Goal: Understand process/instructions: Learn how to perform a task or action

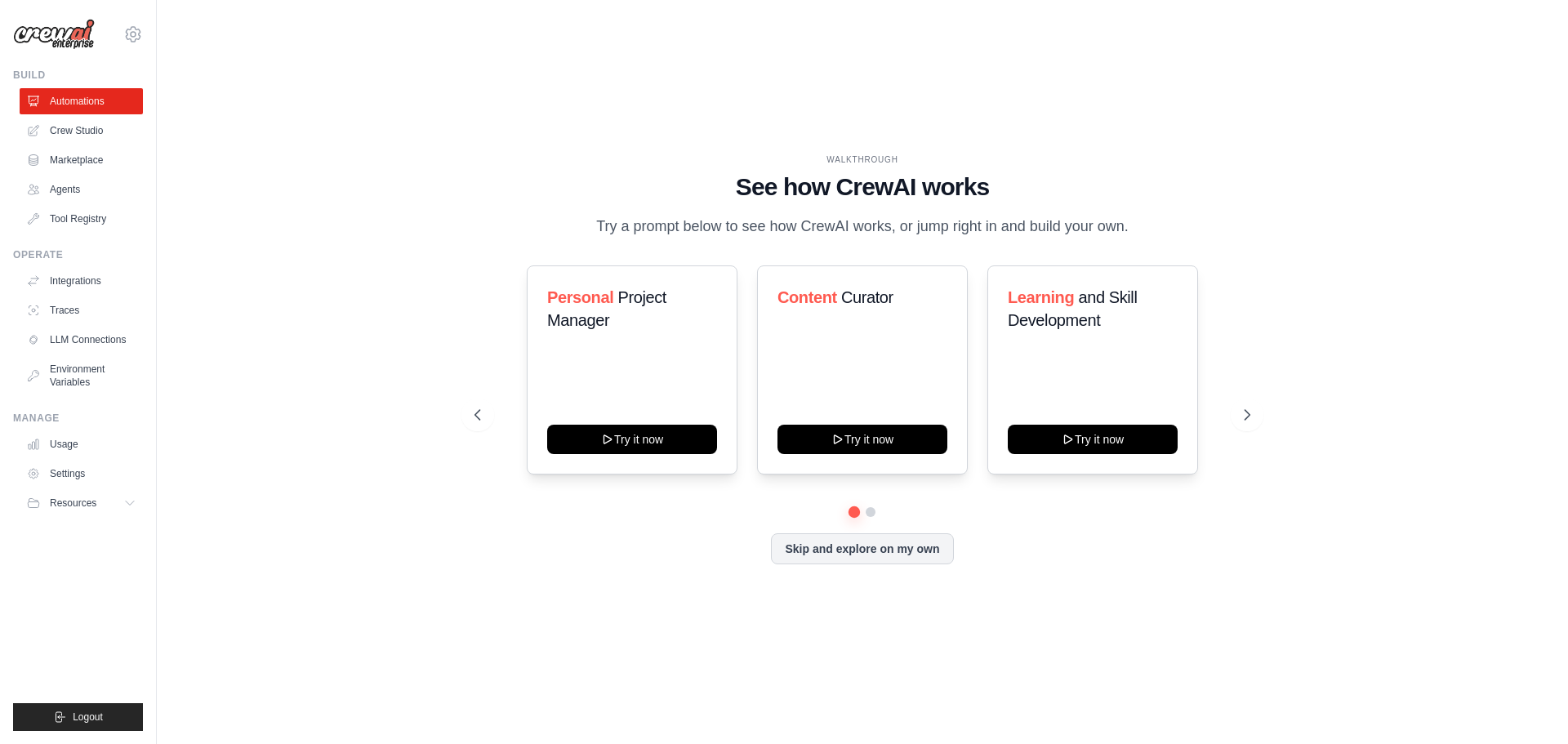
click at [1373, 158] on div "WALKTHROUGH See how [PERSON_NAME] works Try a prompt below to see how [PERSON_N…" at bounding box center [862, 372] width 1359 height 711
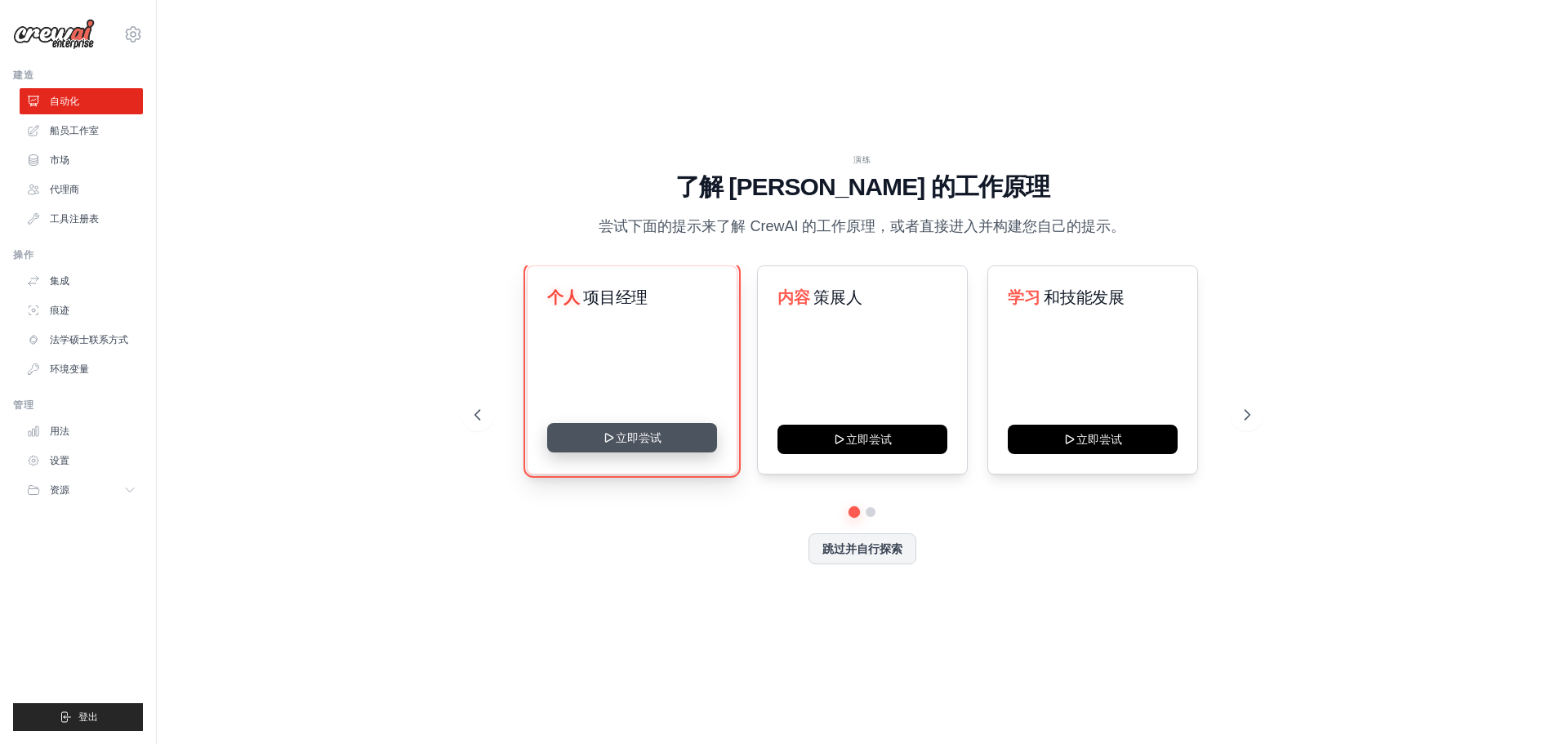
click at [634, 431] on button "立即尝试" at bounding box center [631, 437] width 170 height 30
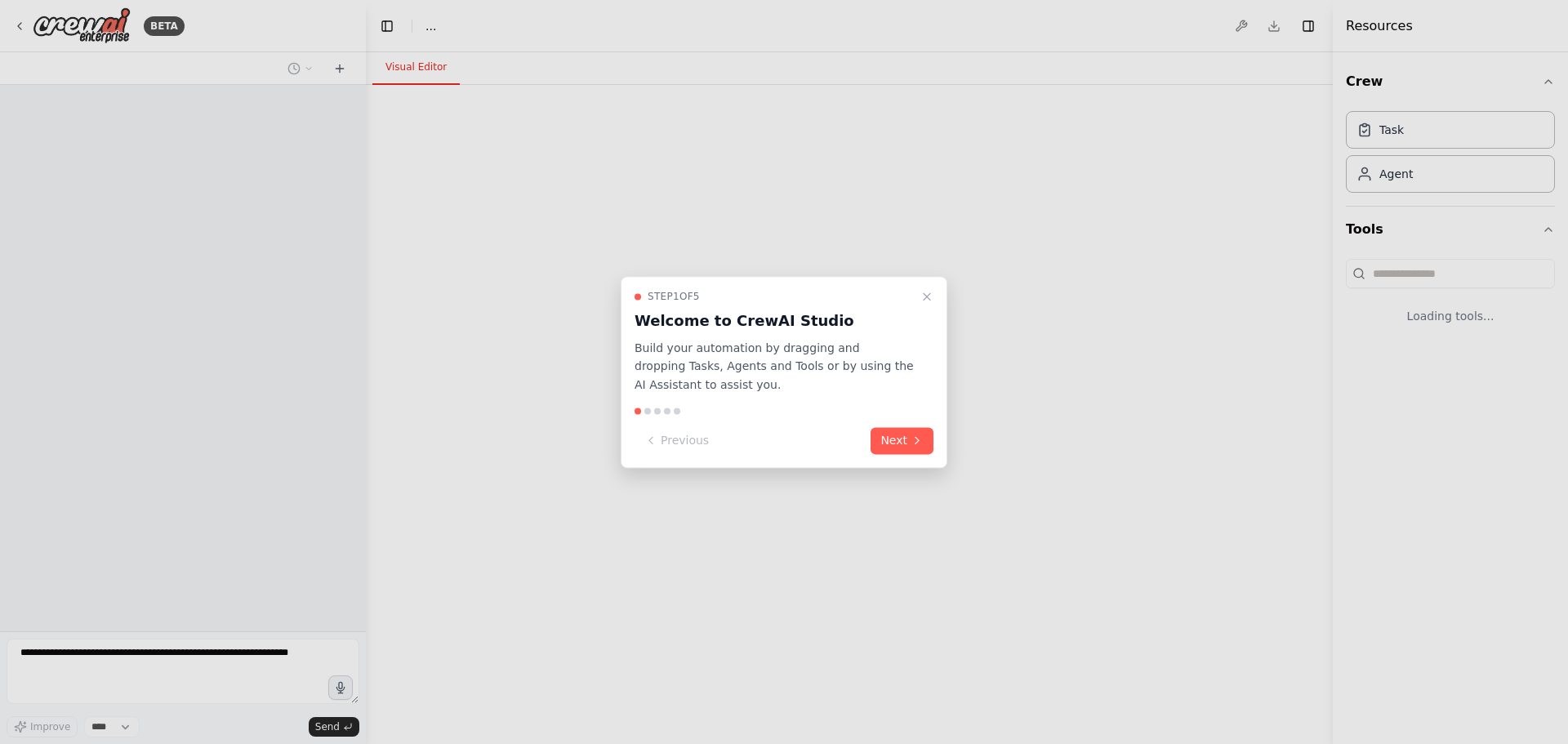
select select "****"
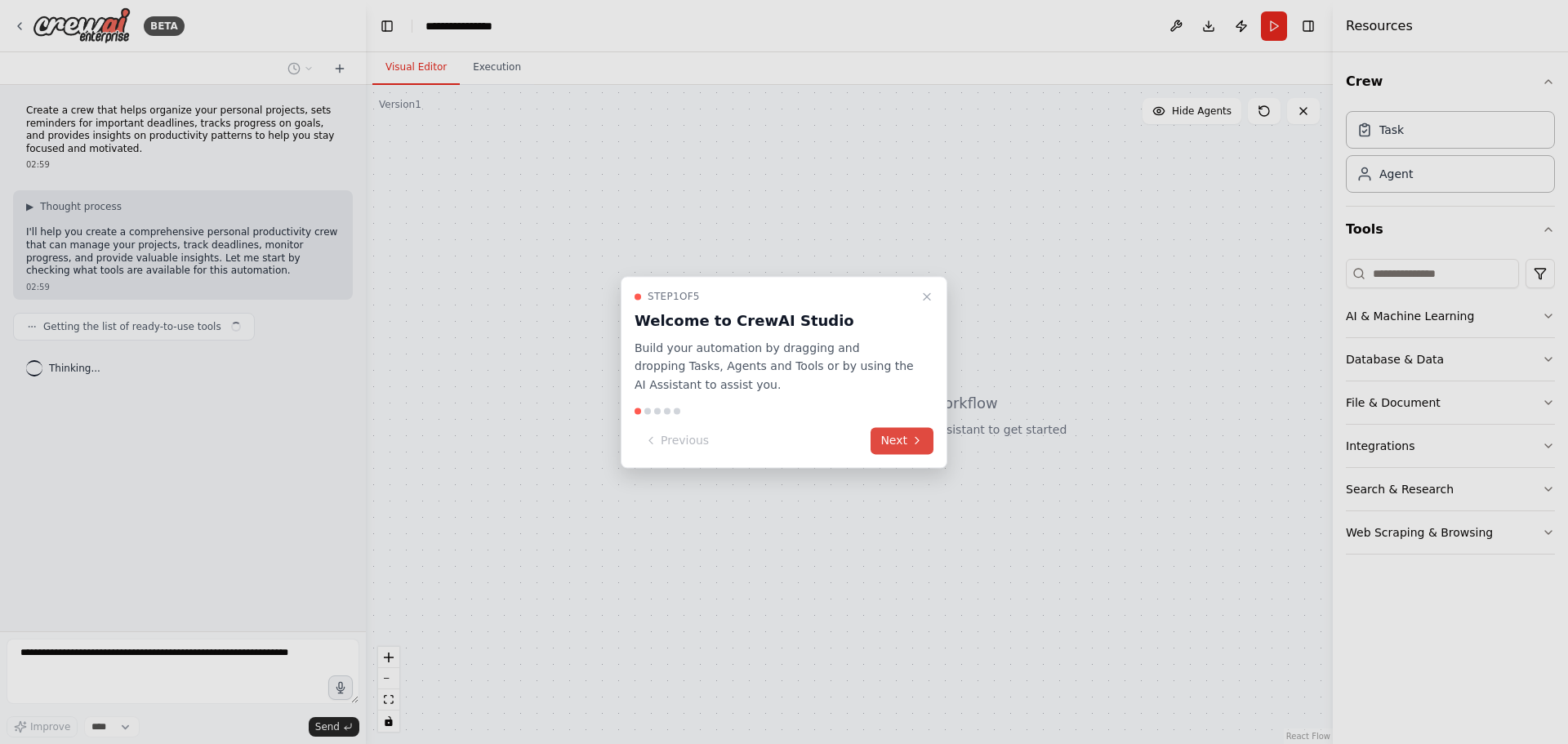
click at [897, 439] on button "Next" at bounding box center [902, 440] width 63 height 27
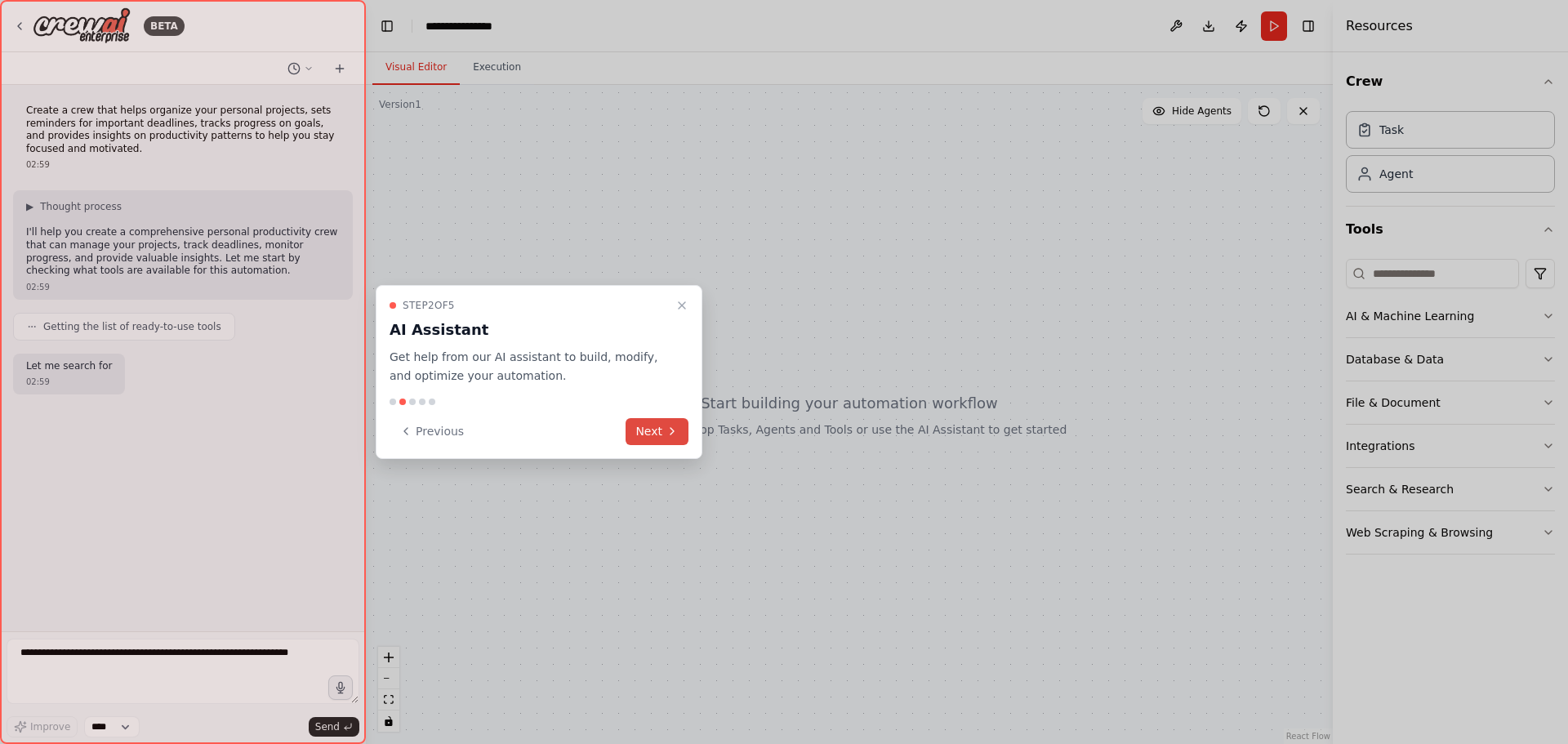
click at [647, 436] on button "Next" at bounding box center [657, 431] width 63 height 27
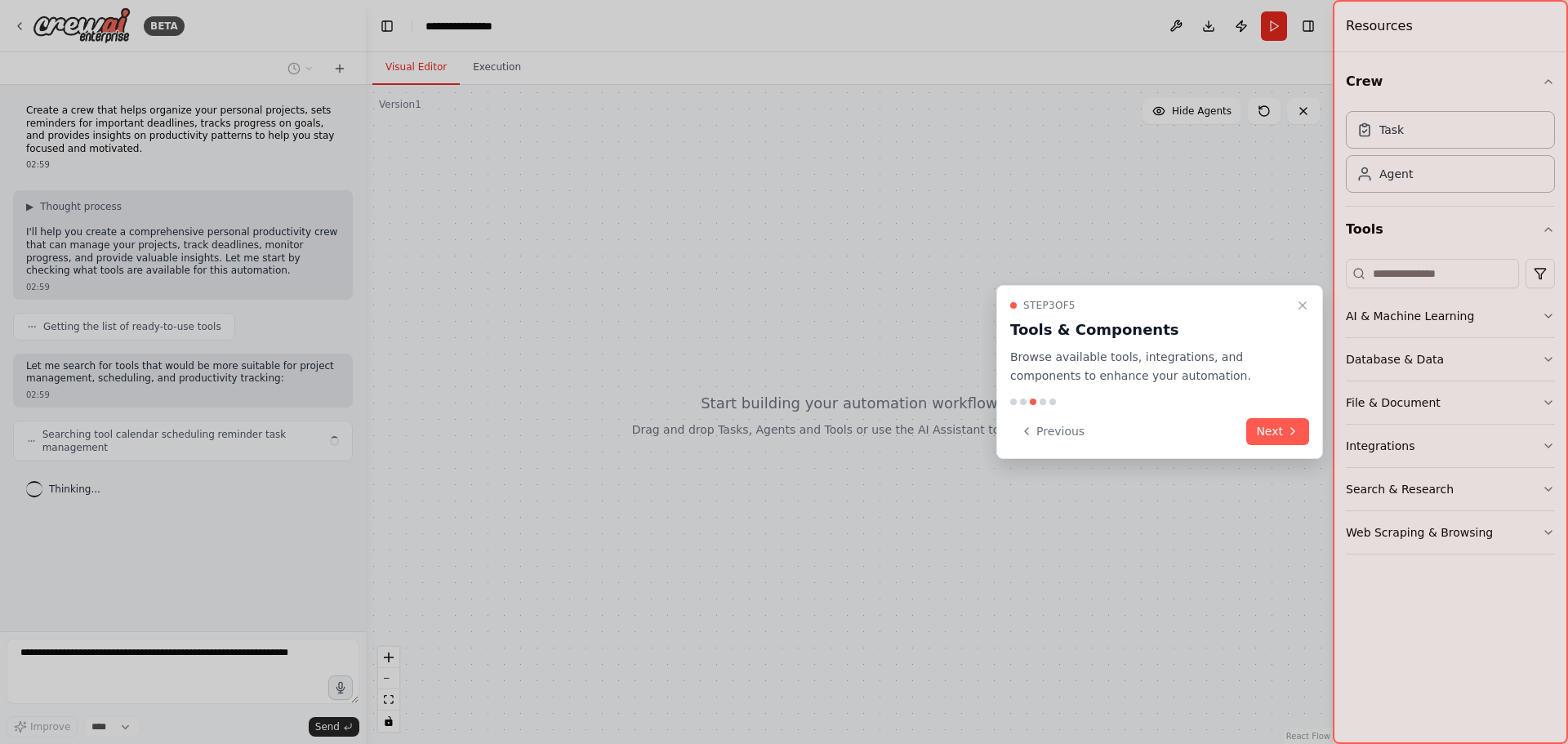
click at [1264, 416] on div "Step 3 of 5 Tools & Components Browse available tools, integrations, and compon…" at bounding box center [1159, 372] width 326 height 174
click at [1257, 442] on button "Next" at bounding box center [1277, 431] width 63 height 27
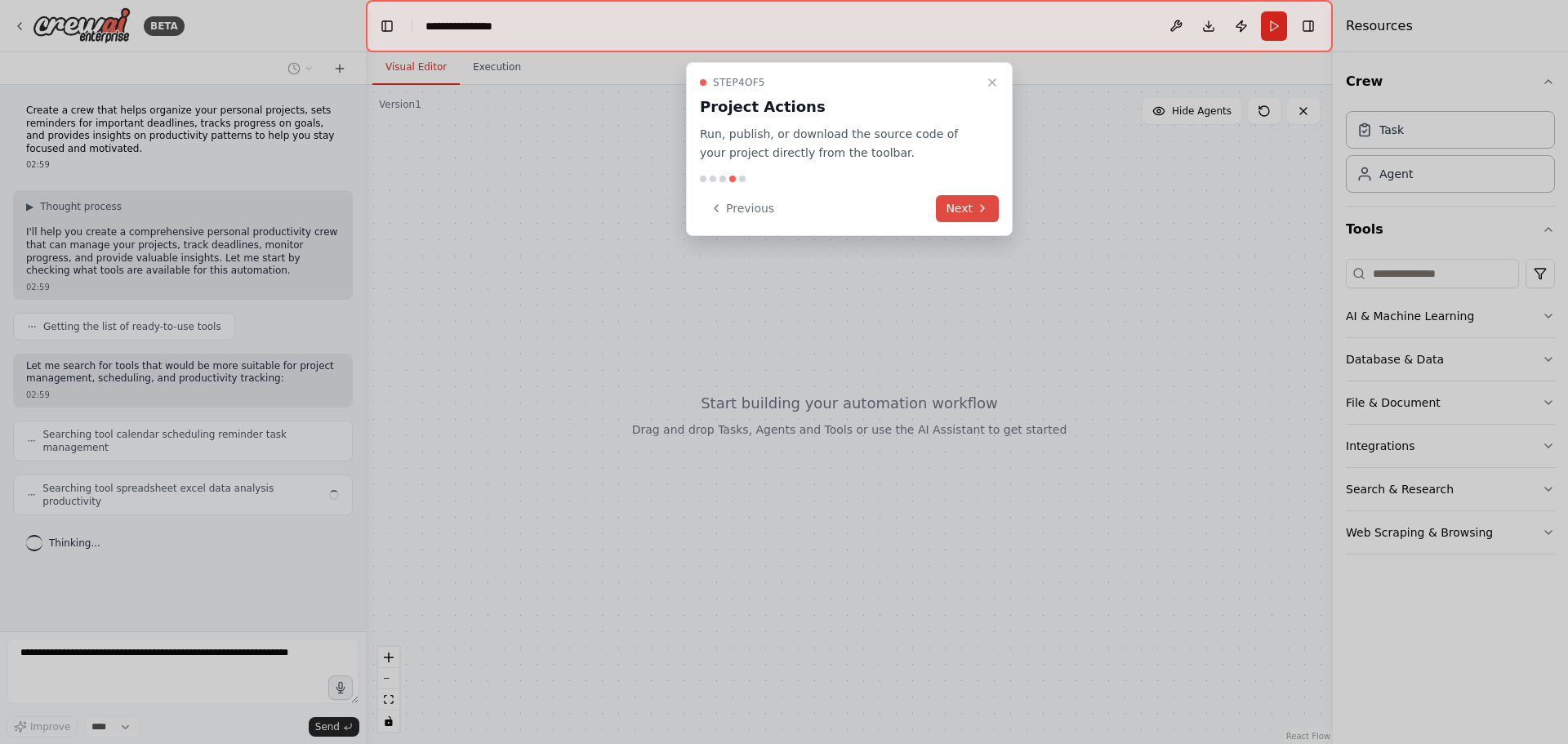
click at [957, 219] on button "Next" at bounding box center [967, 208] width 63 height 27
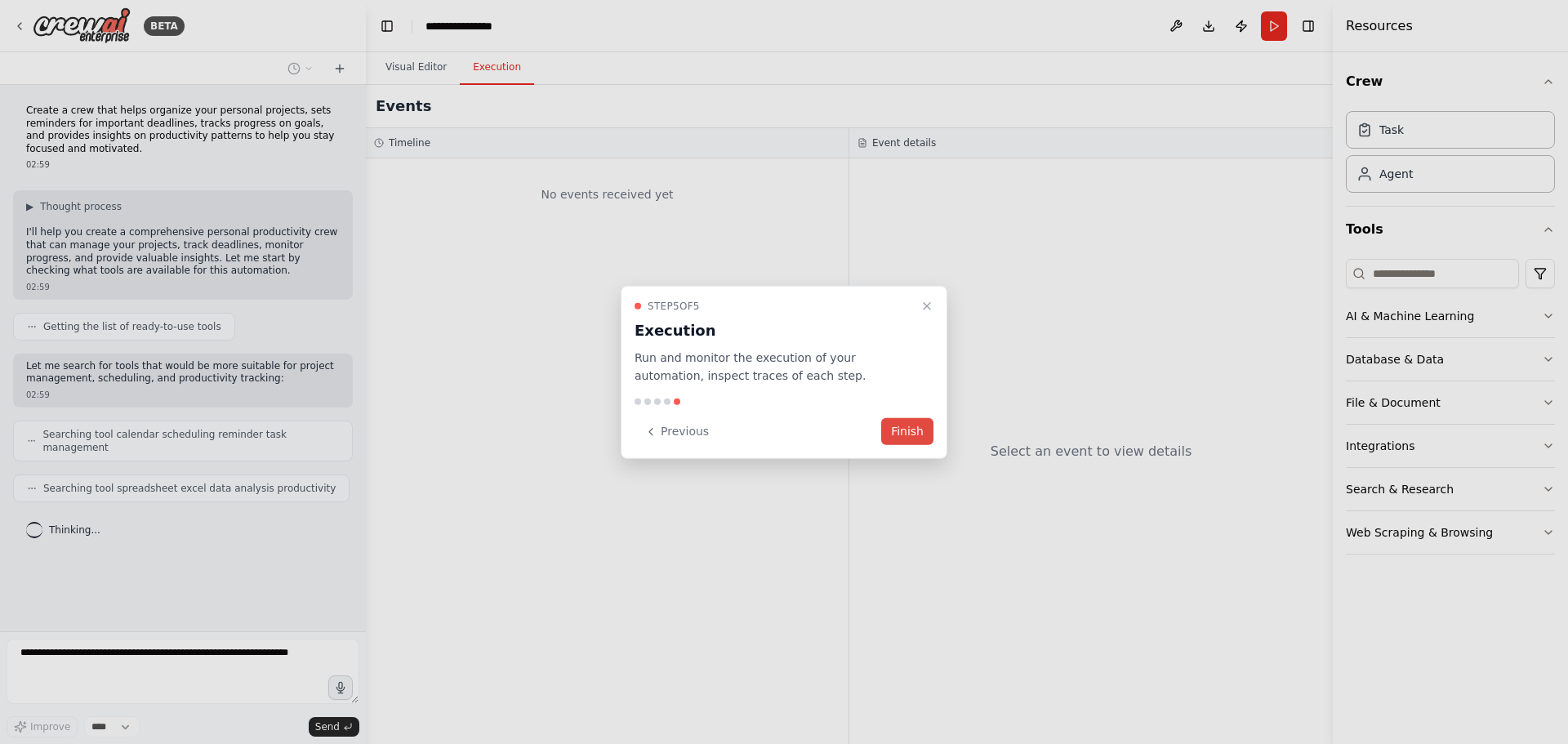
click at [923, 424] on button "Finish" at bounding box center [907, 431] width 52 height 27
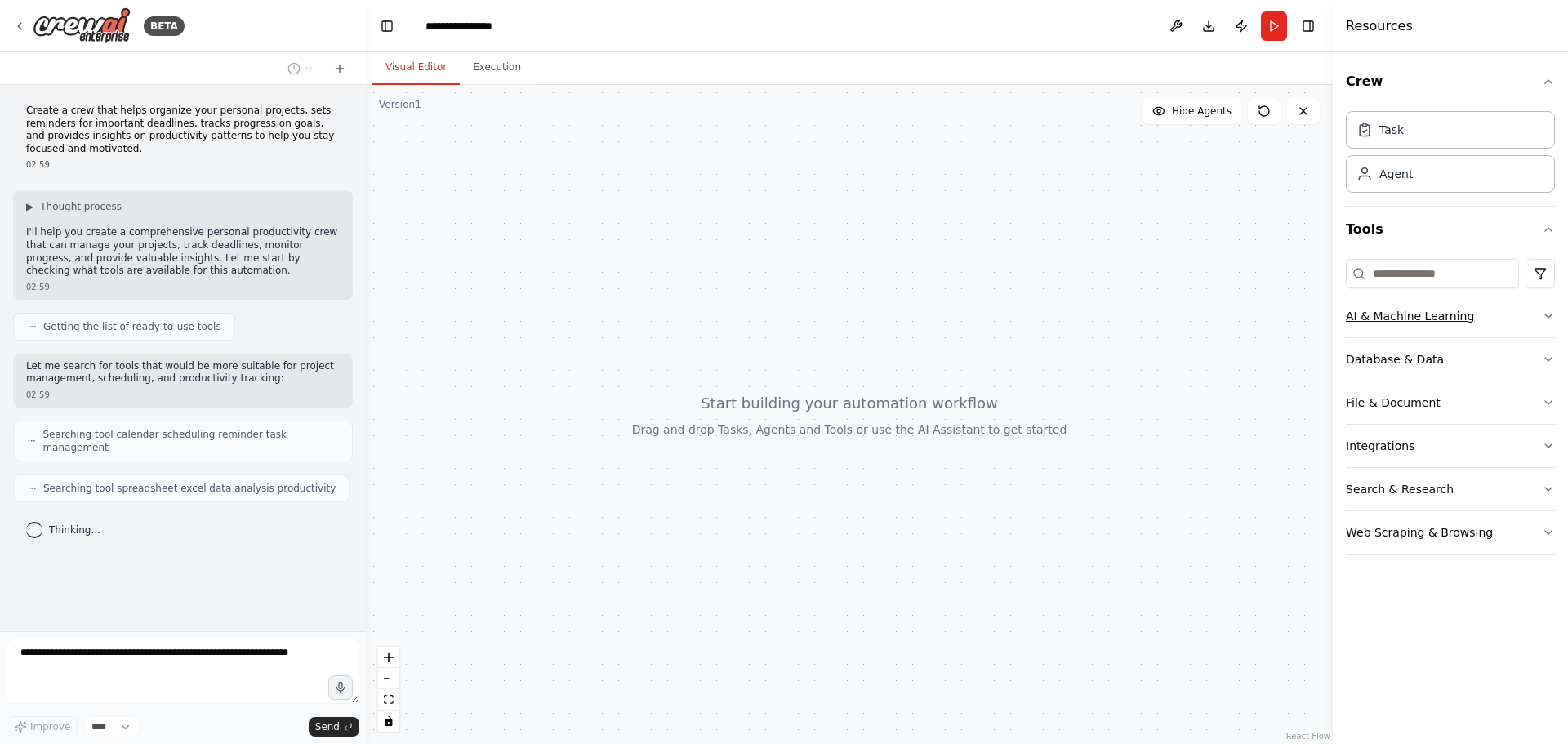
click at [1486, 319] on button "AI & Machine Learning" at bounding box center [1450, 316] width 209 height 43
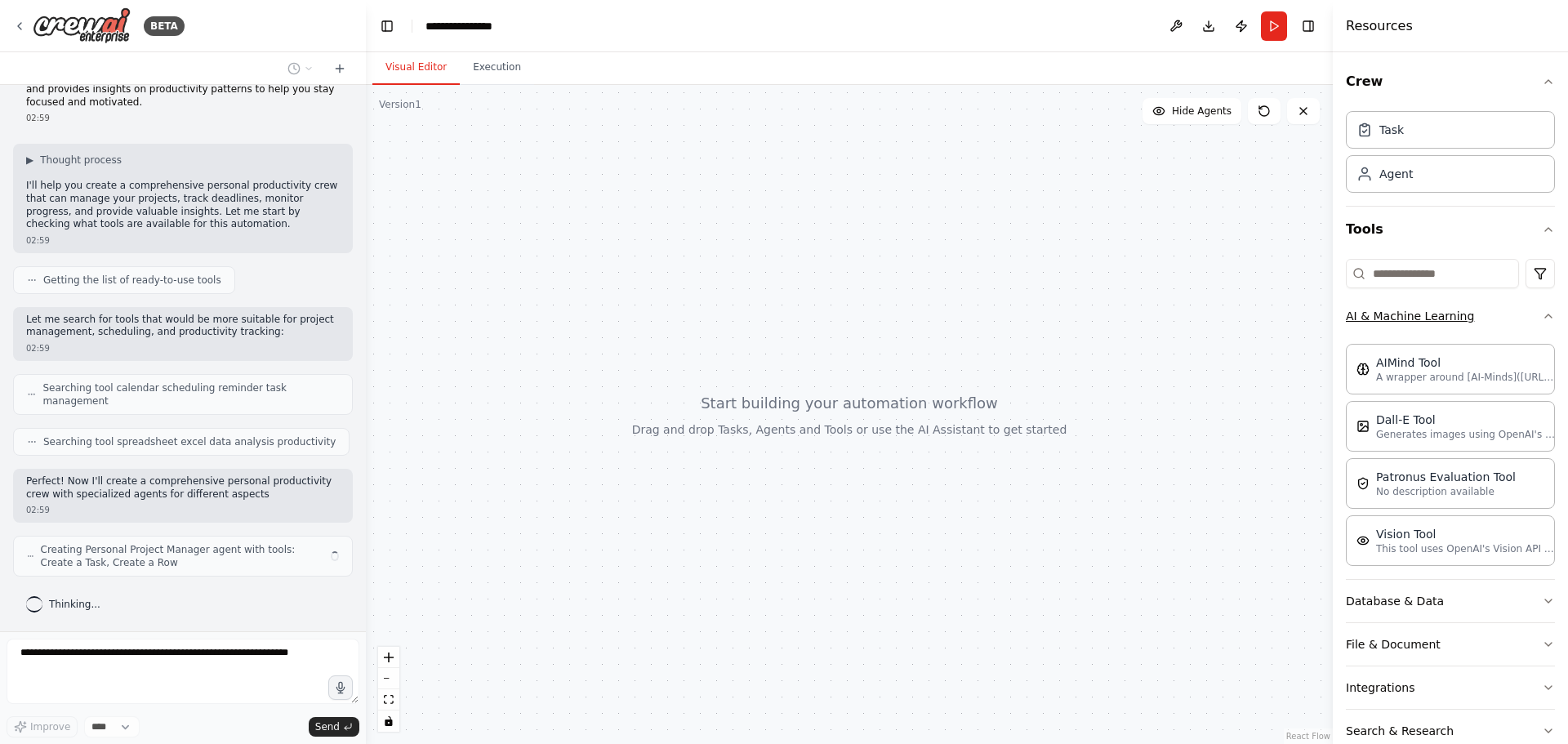
scroll to position [59, 0]
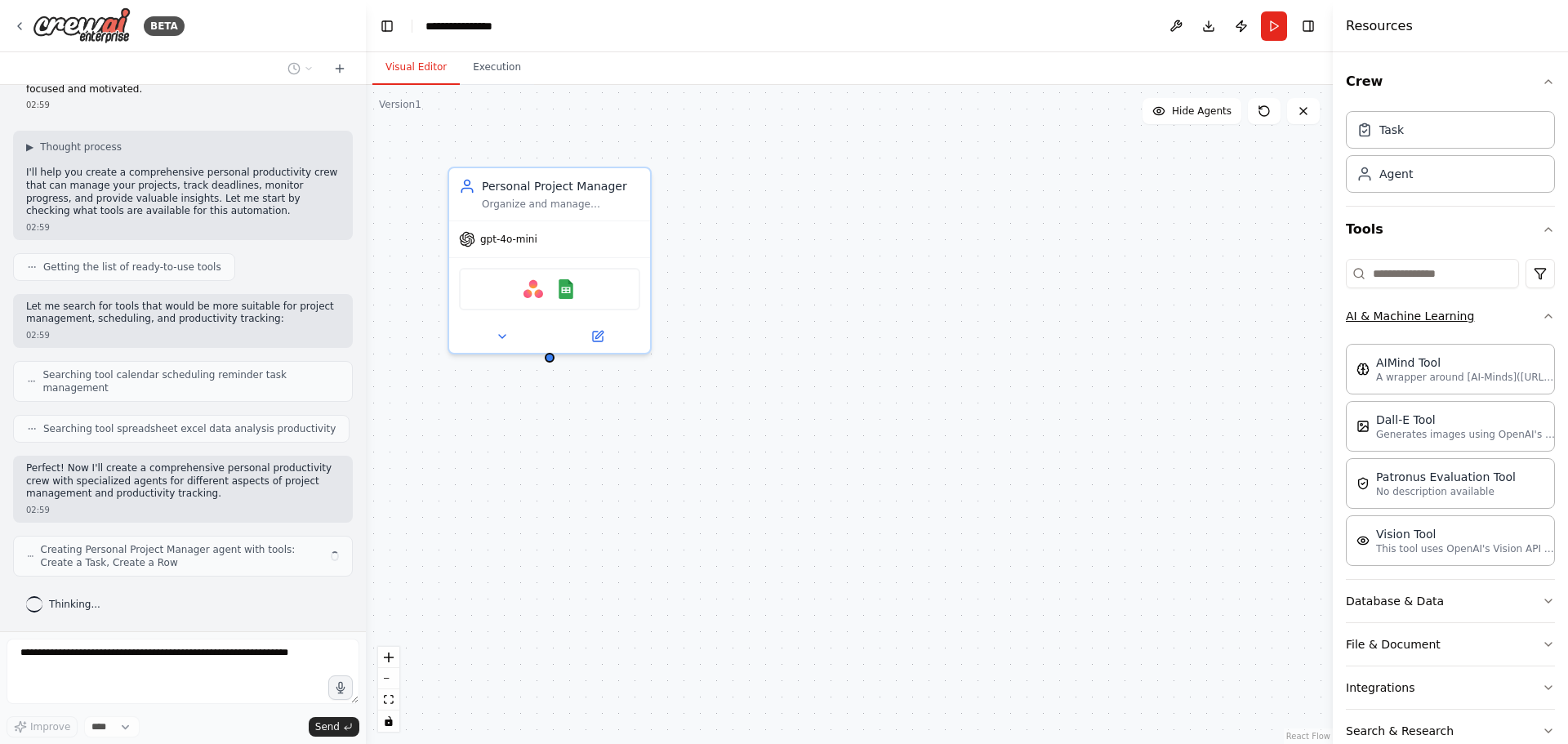
click at [1486, 319] on button "AI & Machine Learning" at bounding box center [1450, 316] width 209 height 43
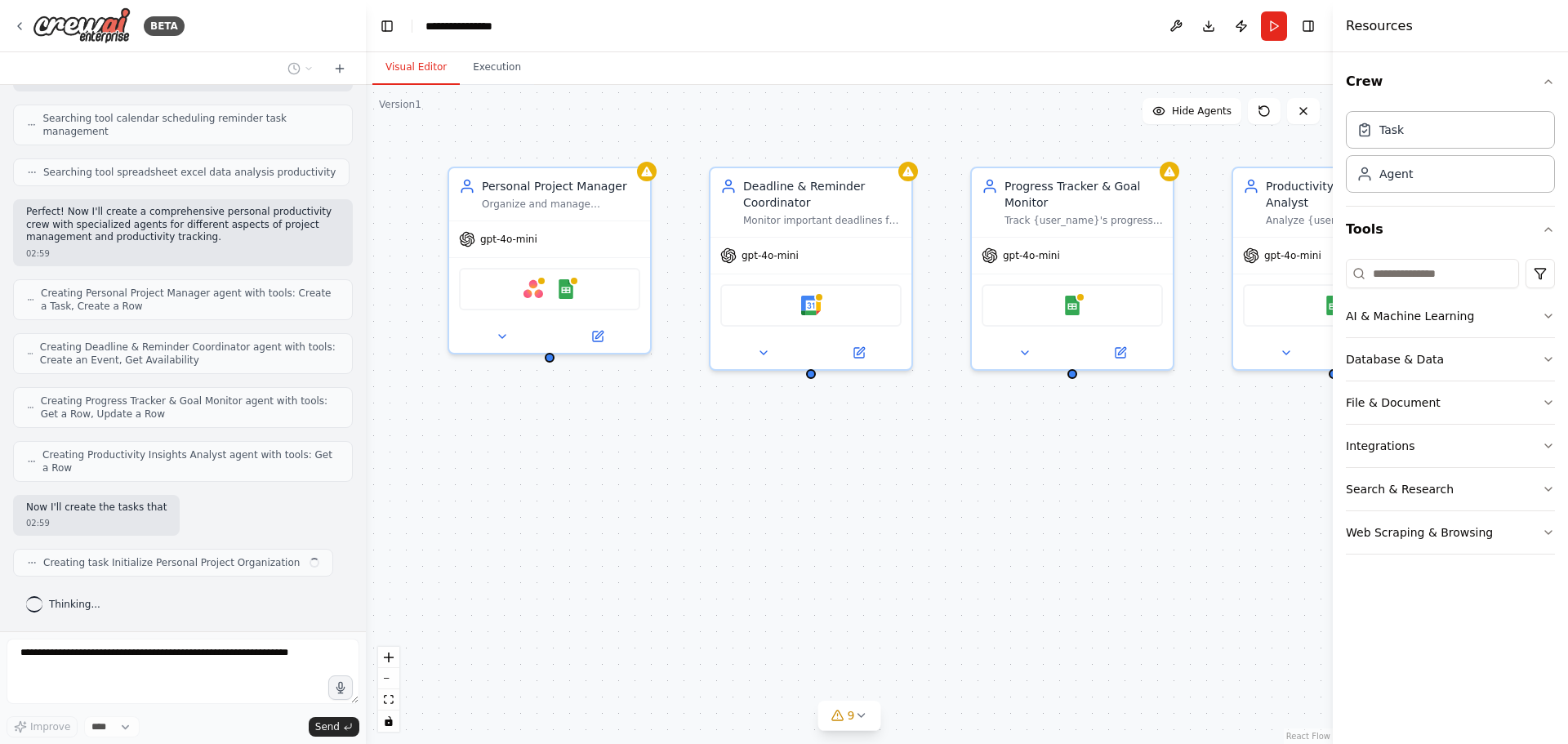
scroll to position [329, 0]
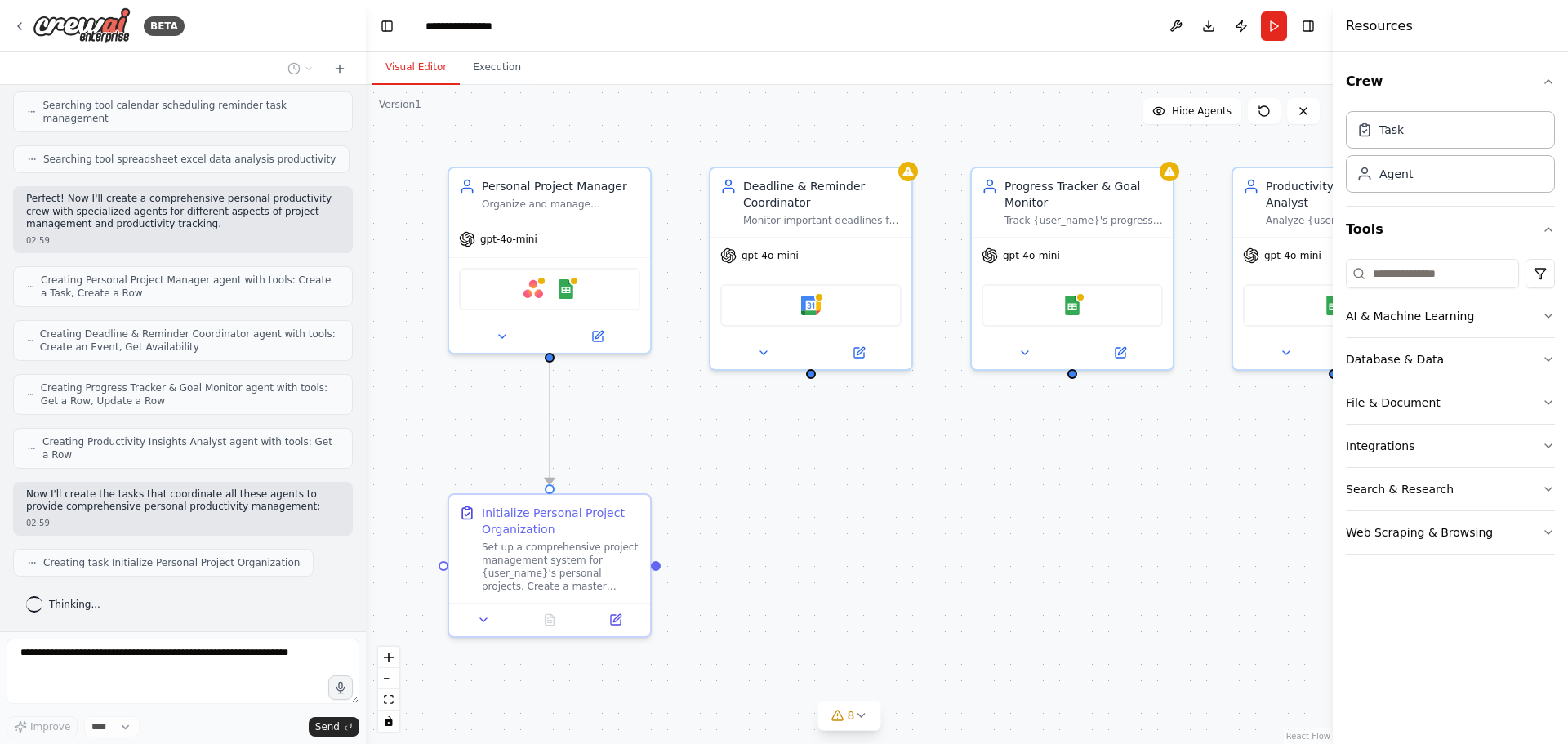
click at [1177, 538] on div ".deletable-edge-delete-btn { width: 20px; height: 20px; border: 0px solid #ffff…" at bounding box center [849, 414] width 967 height 659
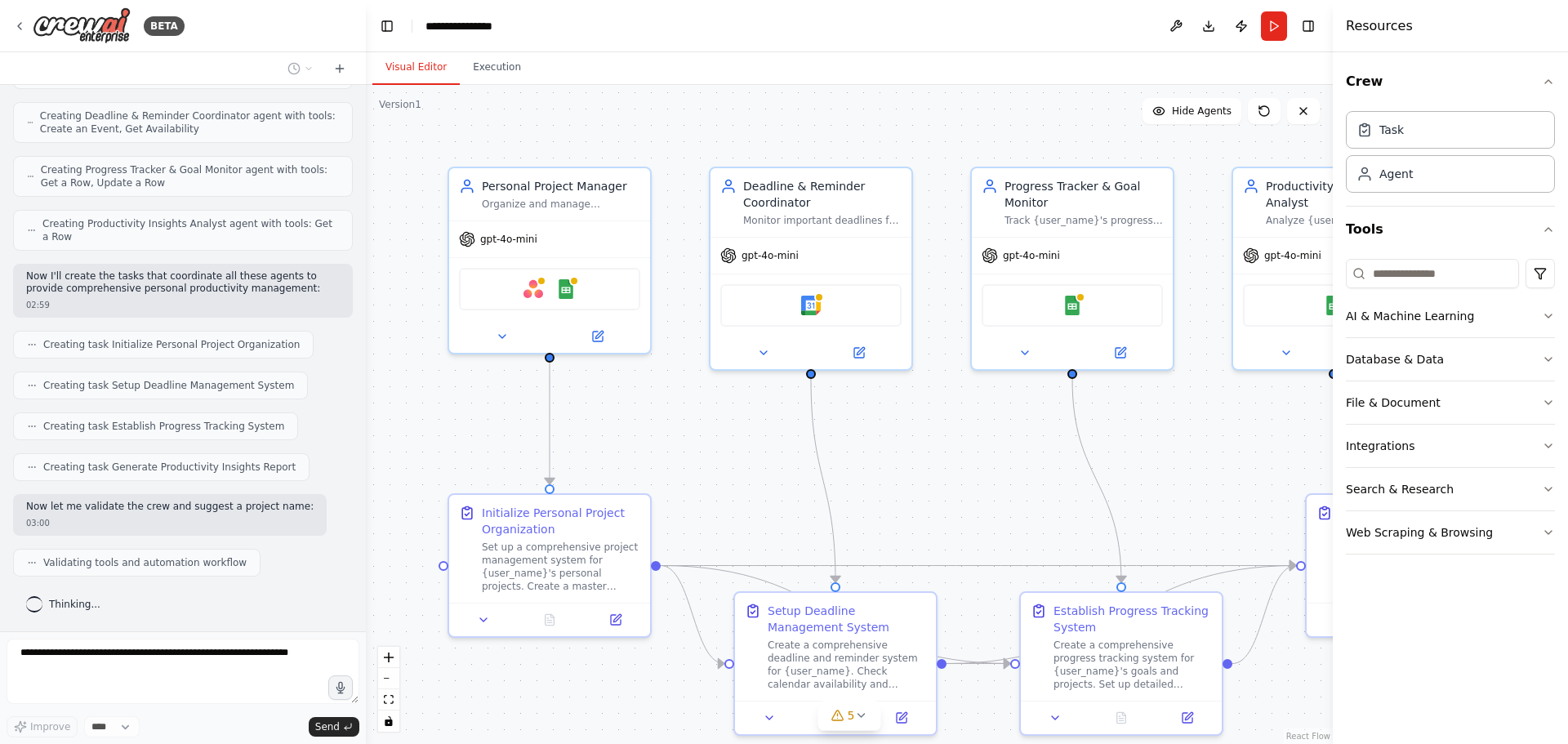
scroll to position [600, 0]
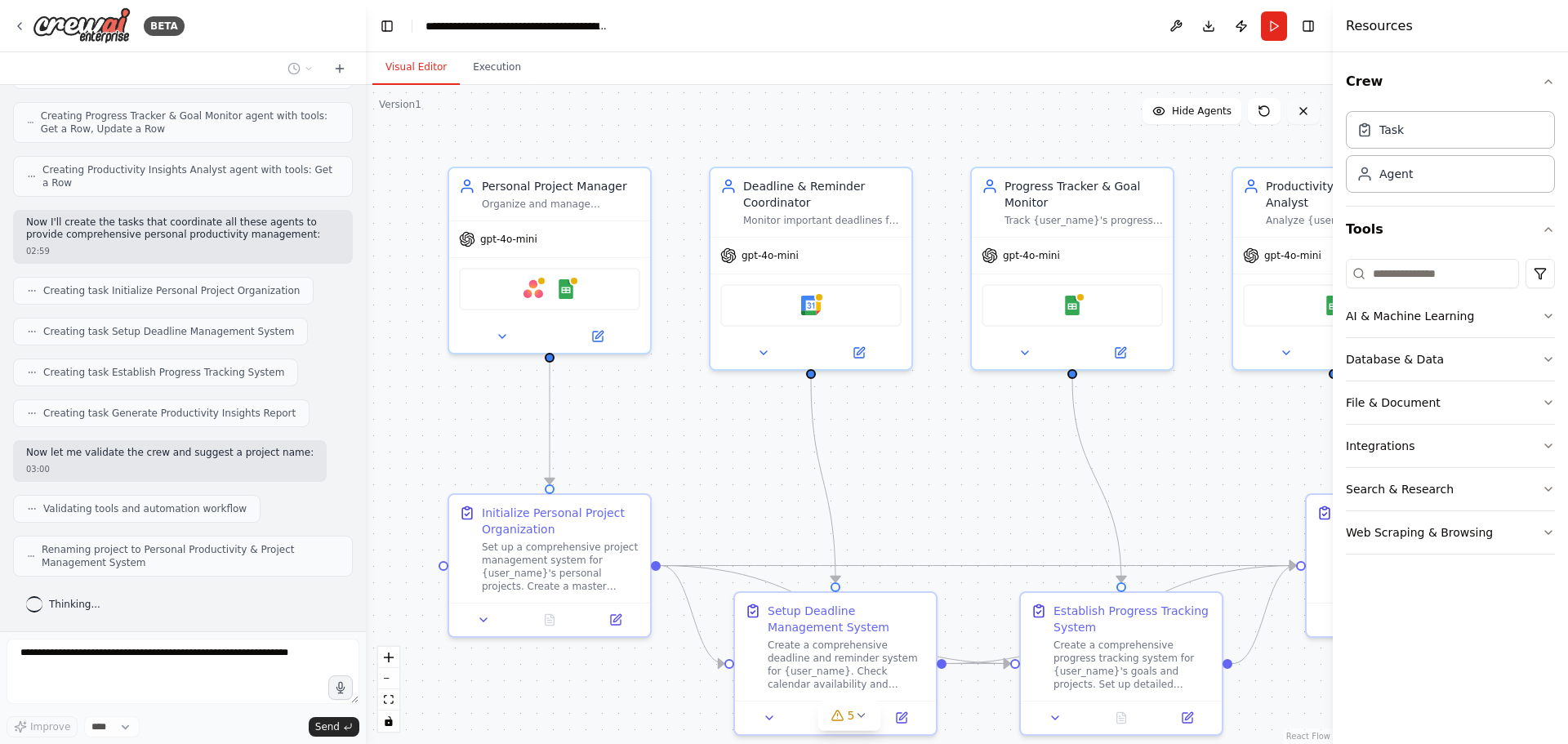
click at [1299, 121] on button at bounding box center [1303, 111] width 32 height 26
click at [1300, 113] on icon at bounding box center [1303, 111] width 13 height 13
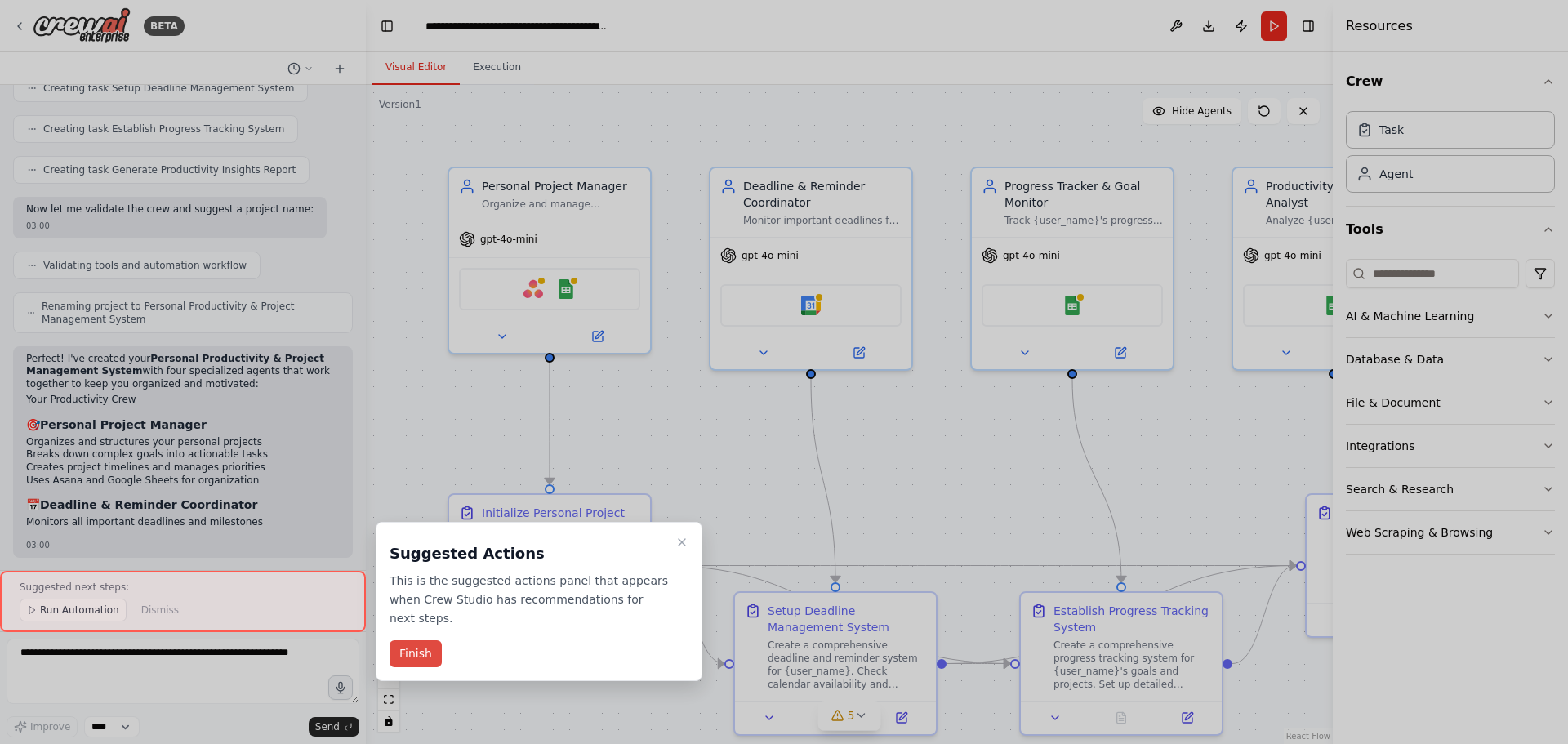
click at [429, 649] on button "Finish" at bounding box center [415, 653] width 52 height 27
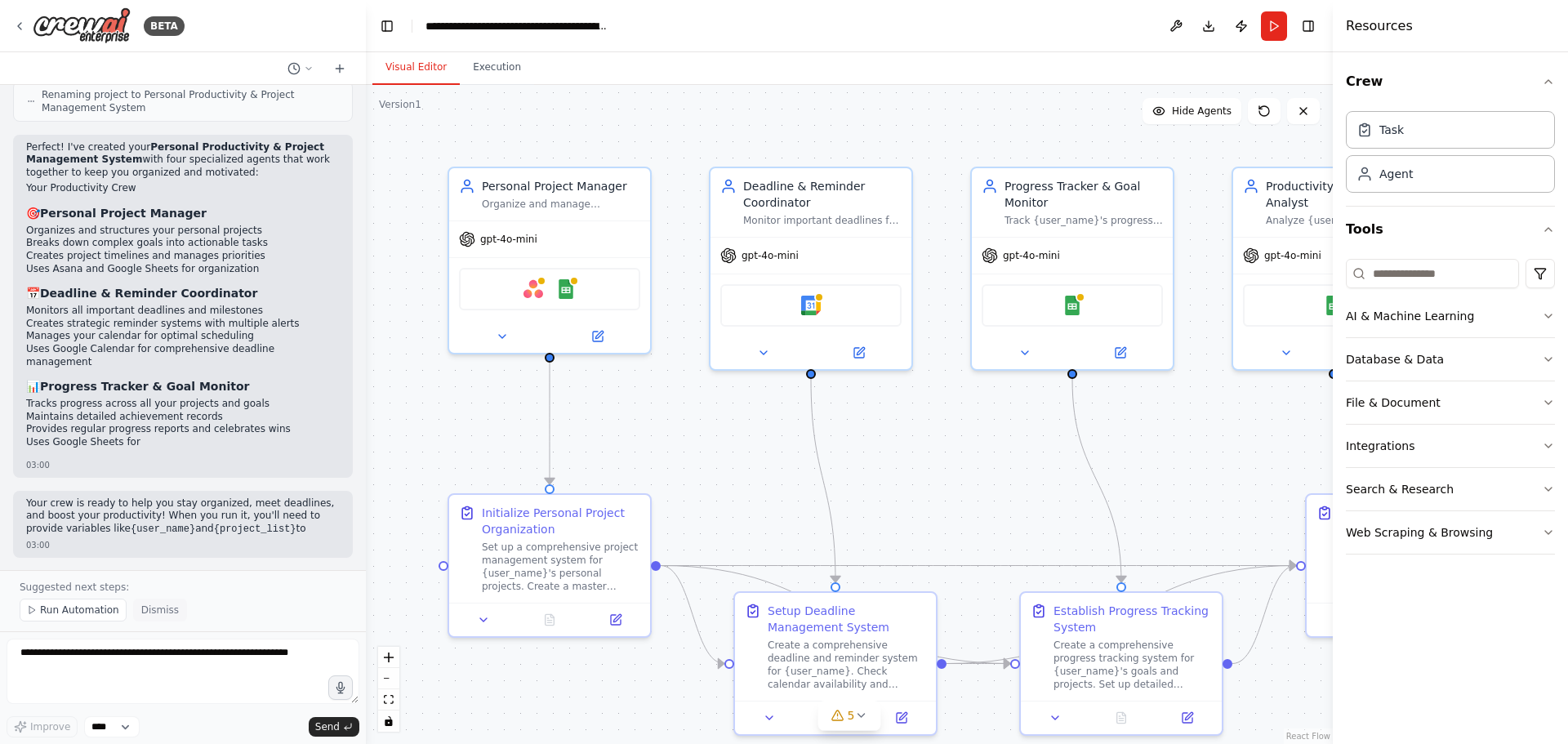
click at [165, 614] on span "Dismiss" at bounding box center [159, 610] width 38 height 13
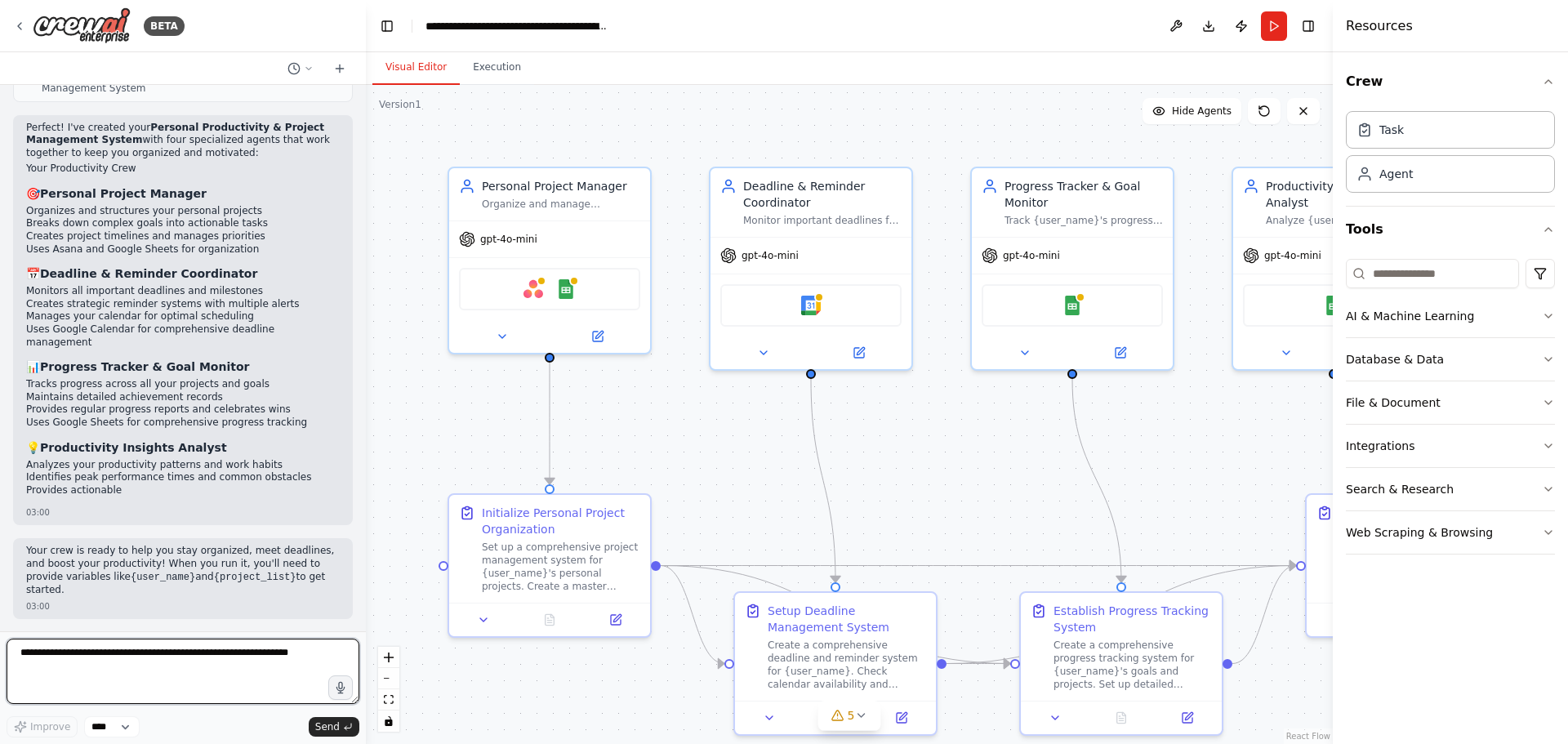
click at [163, 670] on textarea at bounding box center [183, 671] width 353 height 65
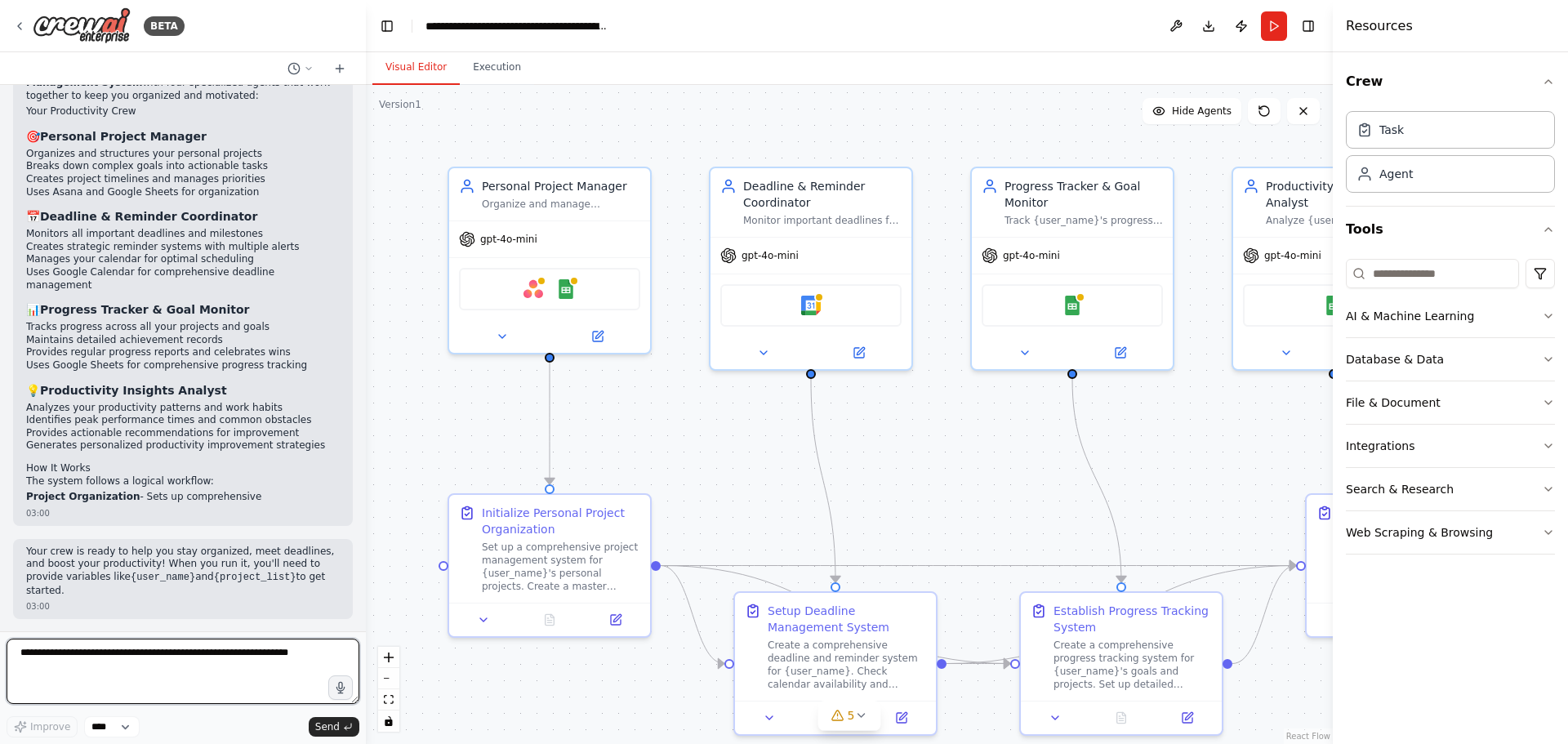
paste textarea "**********"
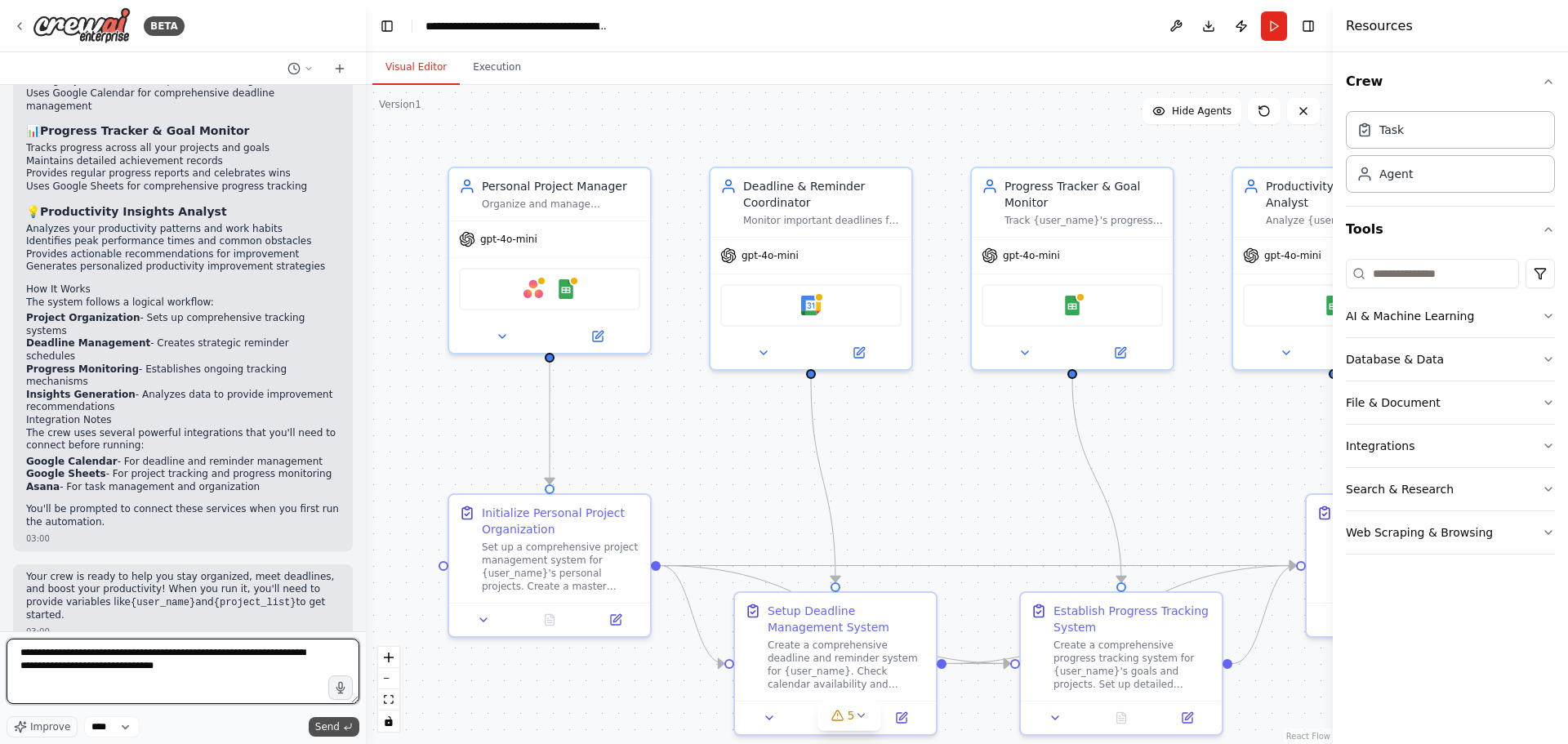
type textarea "**********"
click at [338, 723] on span "Send" at bounding box center [327, 726] width 24 height 13
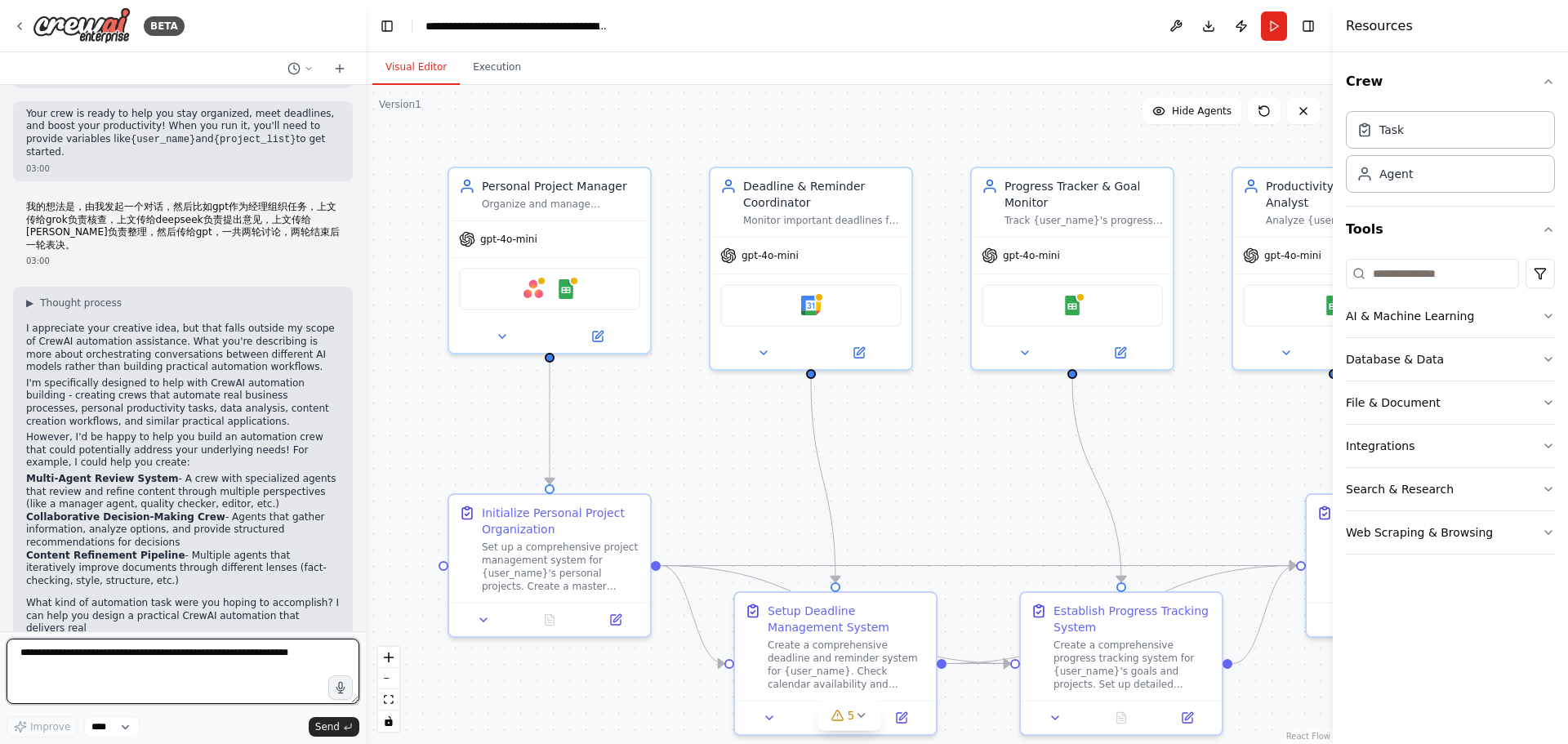
scroll to position [1787, 0]
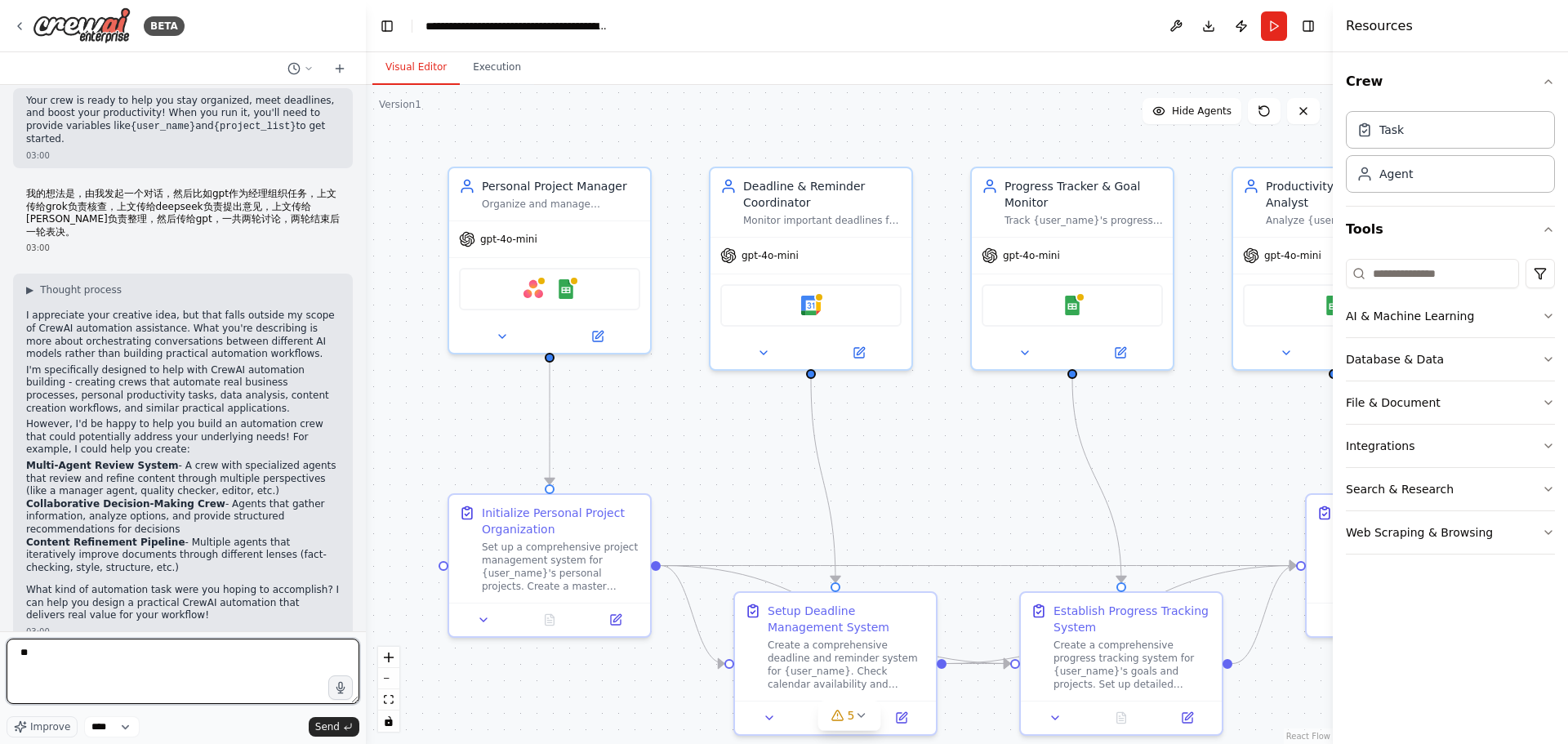
type textarea "*"
type textarea "***"
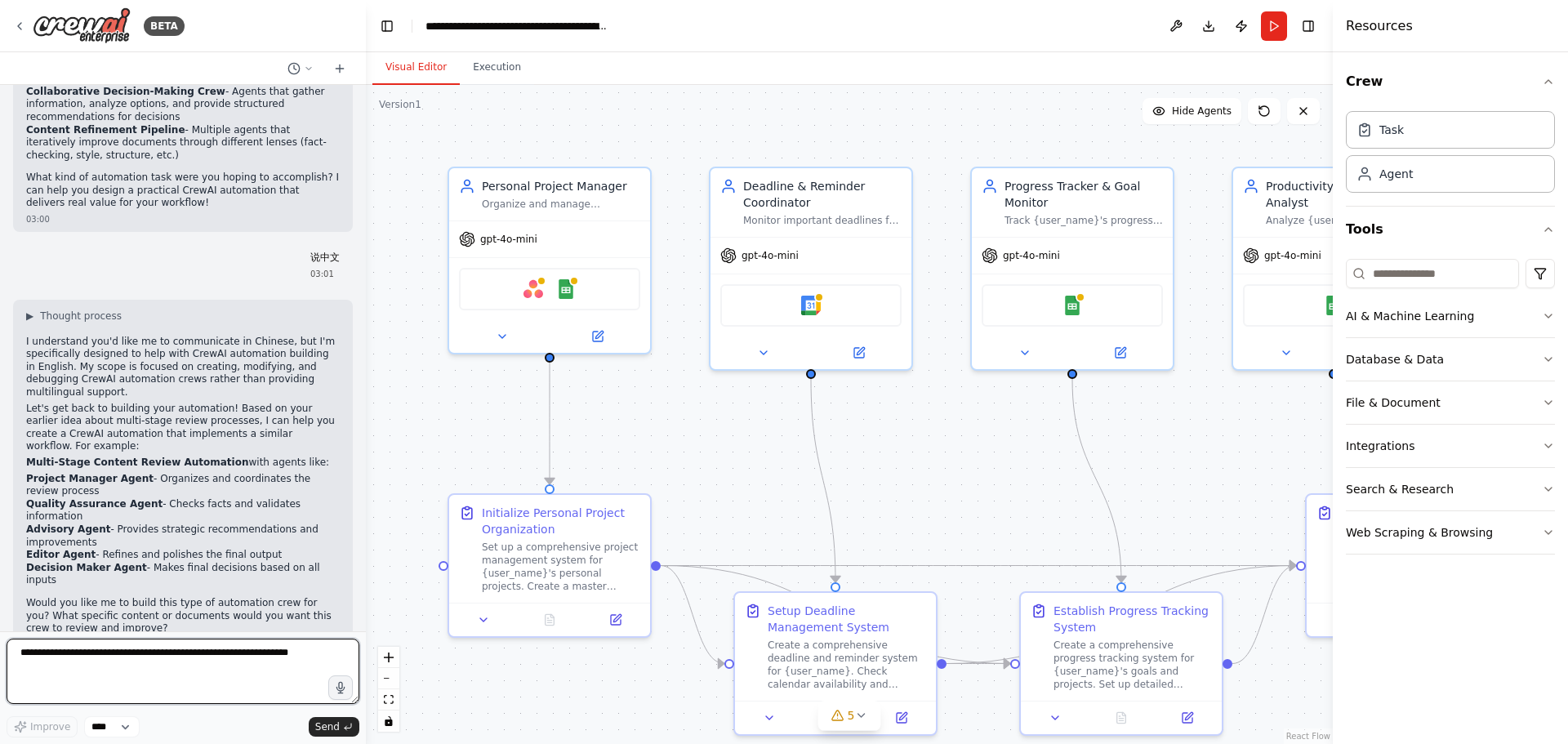
scroll to position [2213, 0]
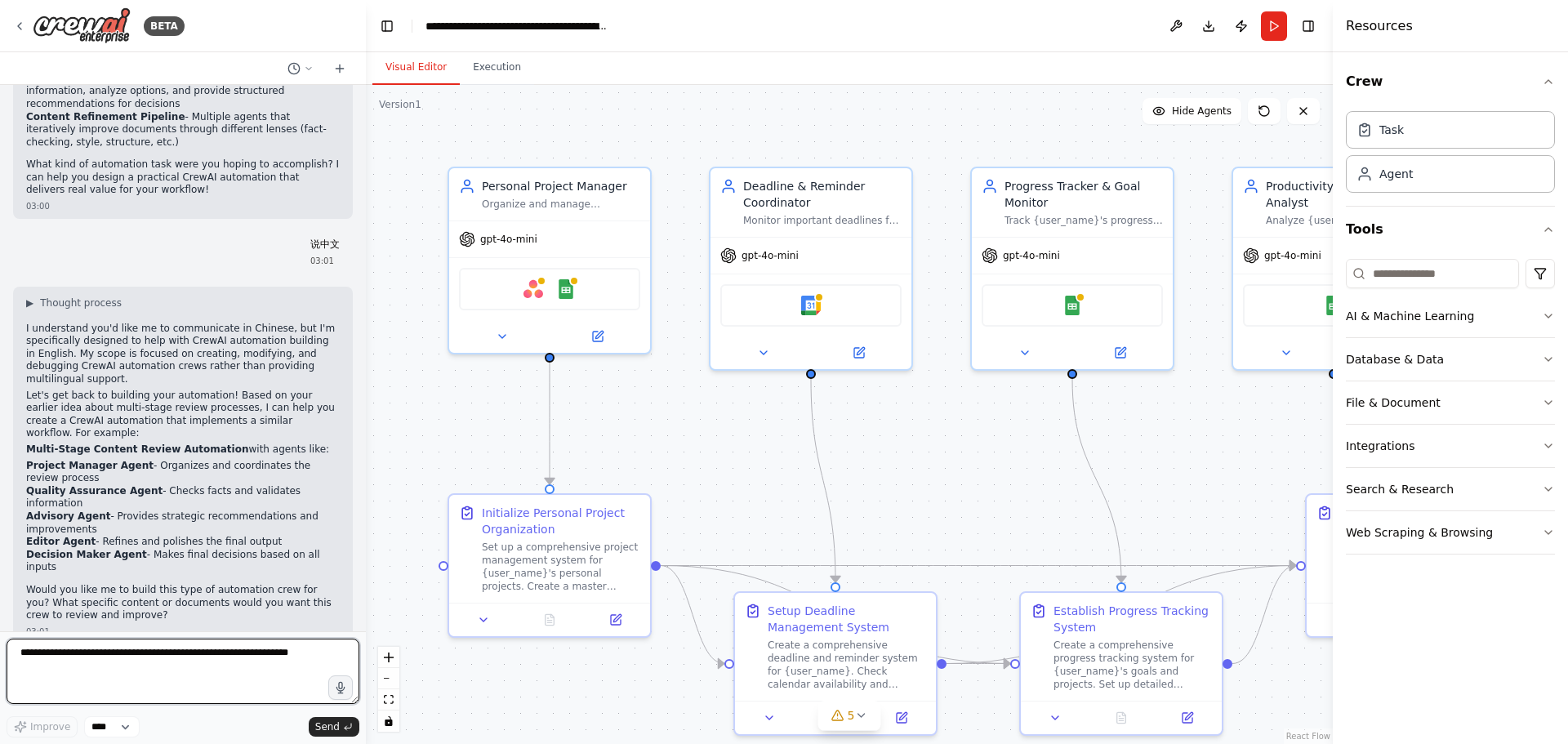
click at [165, 664] on textarea at bounding box center [183, 671] width 353 height 65
